Goal: Navigation & Orientation: Find specific page/section

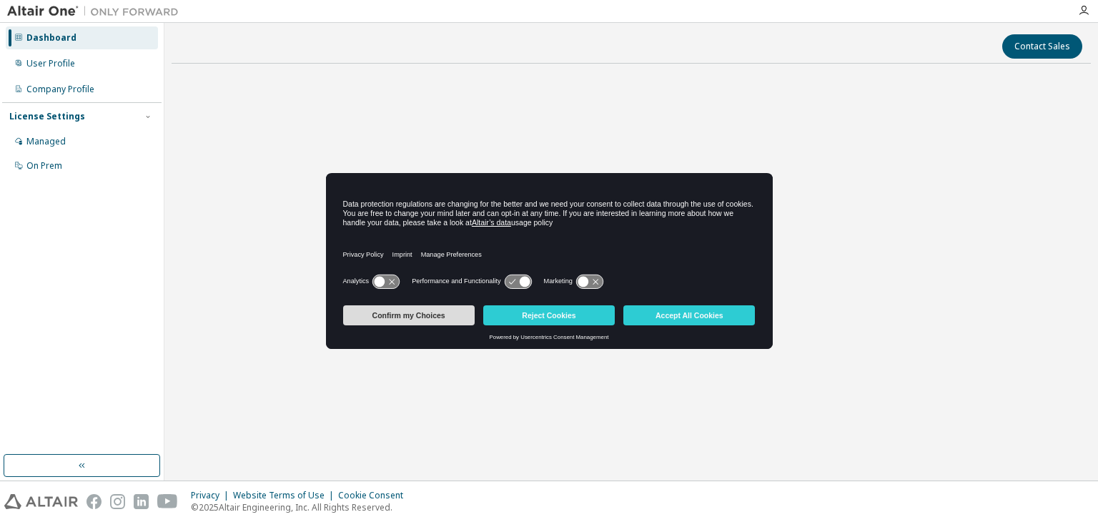
click at [433, 310] on button "Confirm my Choices" at bounding box center [409, 315] width 132 height 20
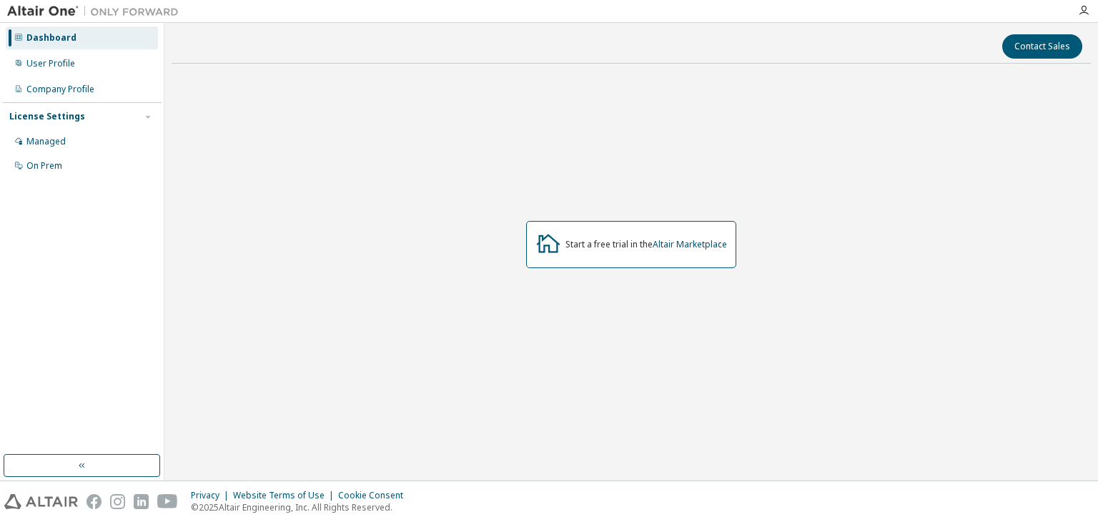
click at [404, 184] on div "Start a free trial in the Altair Marketplace" at bounding box center [631, 245] width 919 height 340
click at [105, 37] on div "Dashboard" at bounding box center [82, 37] width 152 height 23
click at [683, 244] on link "Altair Marketplace" at bounding box center [690, 244] width 74 height 12
